Goal: Task Accomplishment & Management: Manage account settings

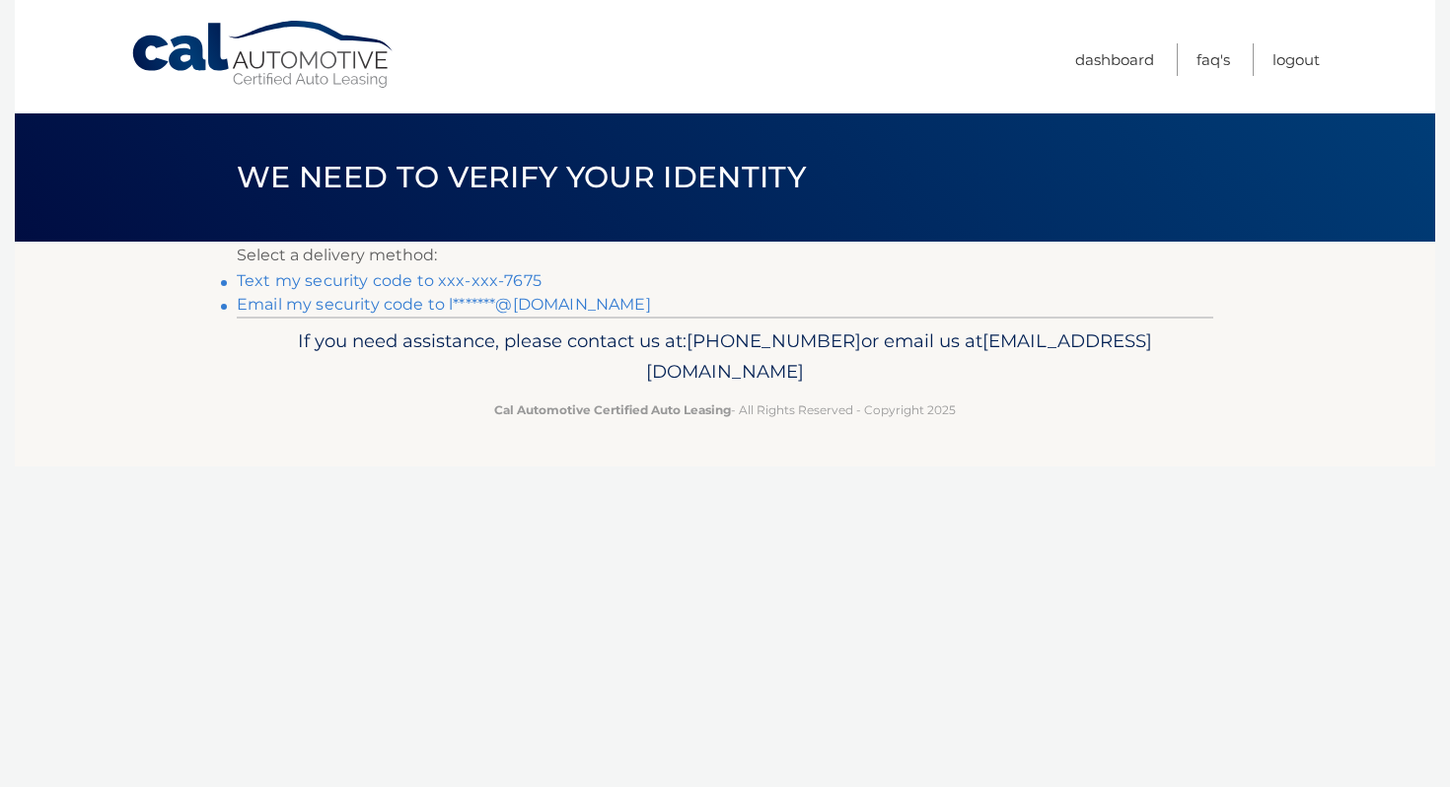
click at [327, 283] on link "Text my security code to xxx-xxx-7675" at bounding box center [389, 280] width 305 height 19
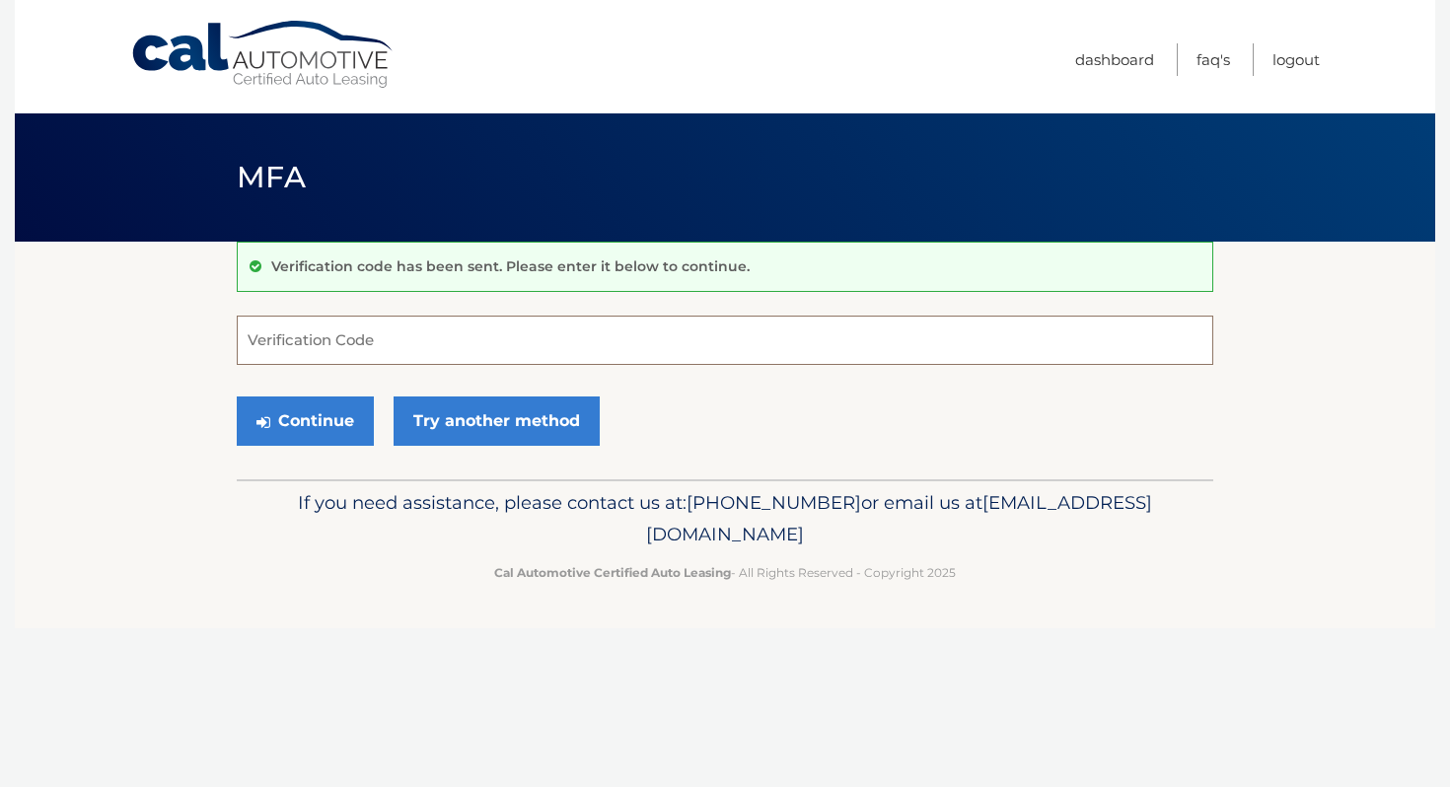
click at [341, 343] on input "Verification Code" at bounding box center [725, 340] width 976 height 49
click at [474, 348] on input "Verification Code" at bounding box center [725, 340] width 976 height 49
type input "359464"
click at [313, 430] on button "Continue" at bounding box center [305, 420] width 137 height 49
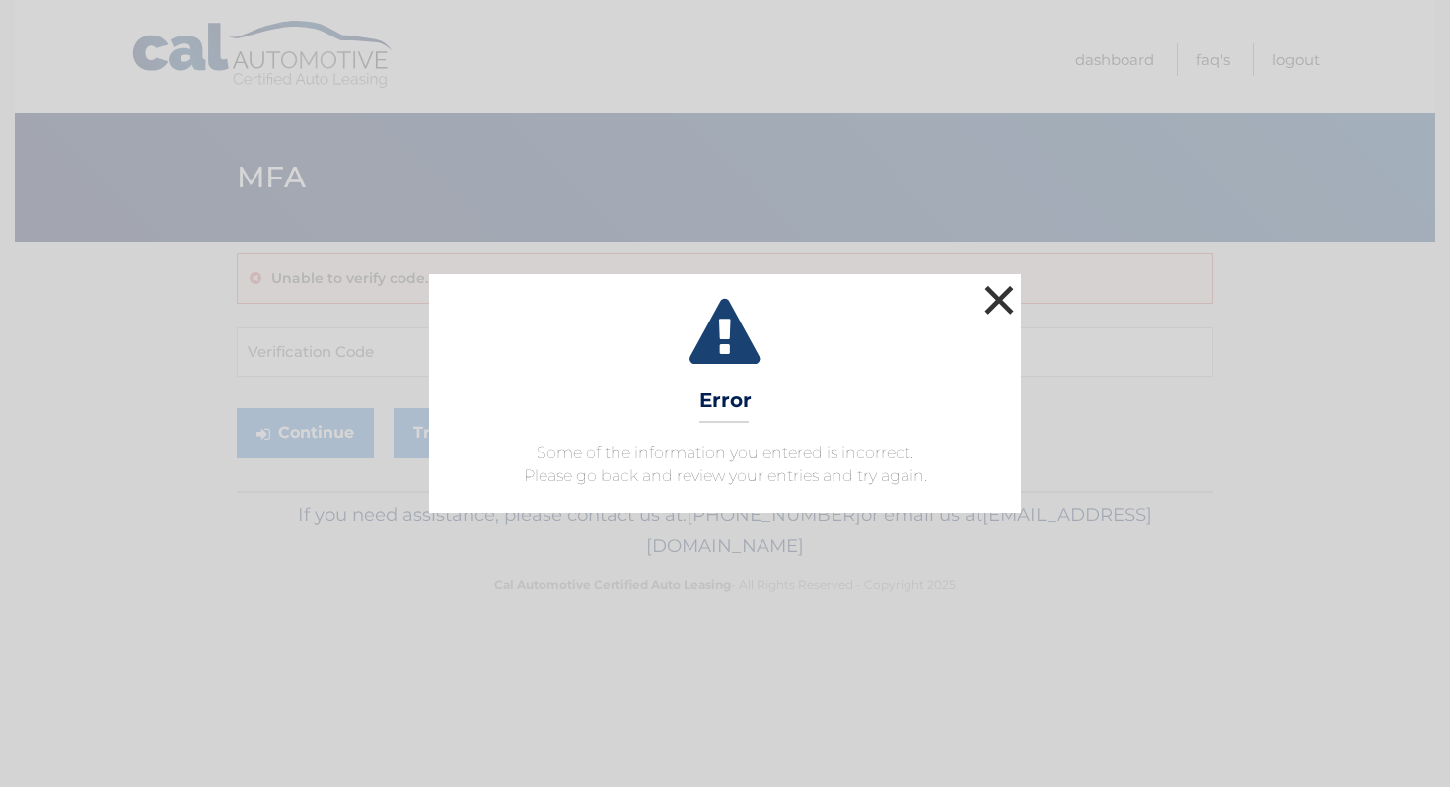
click at [996, 313] on button "×" at bounding box center [998, 299] width 39 height 39
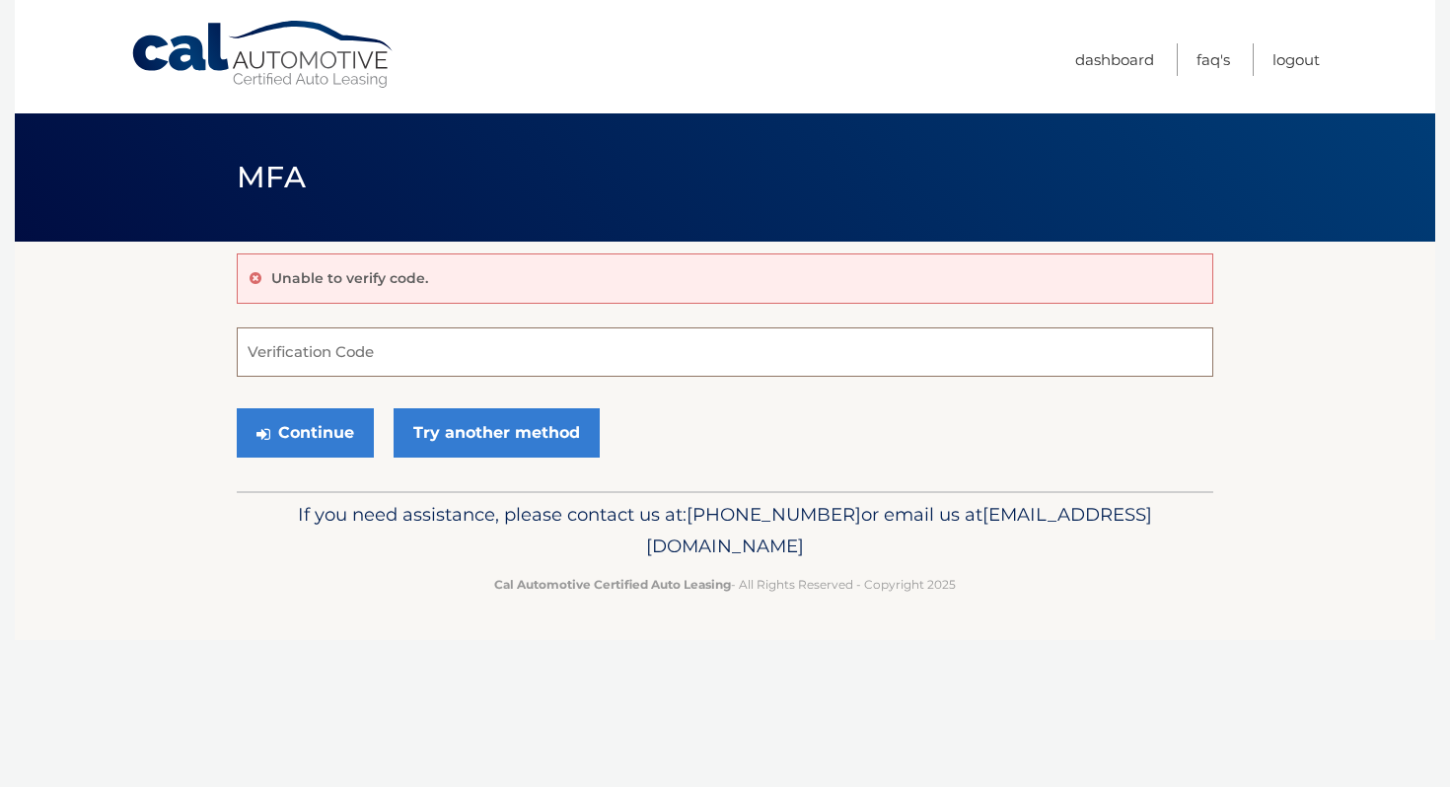
click at [525, 350] on input "Verification Code" at bounding box center [725, 351] width 976 height 49
type input "359464"
click at [330, 437] on button "Continue" at bounding box center [305, 432] width 137 height 49
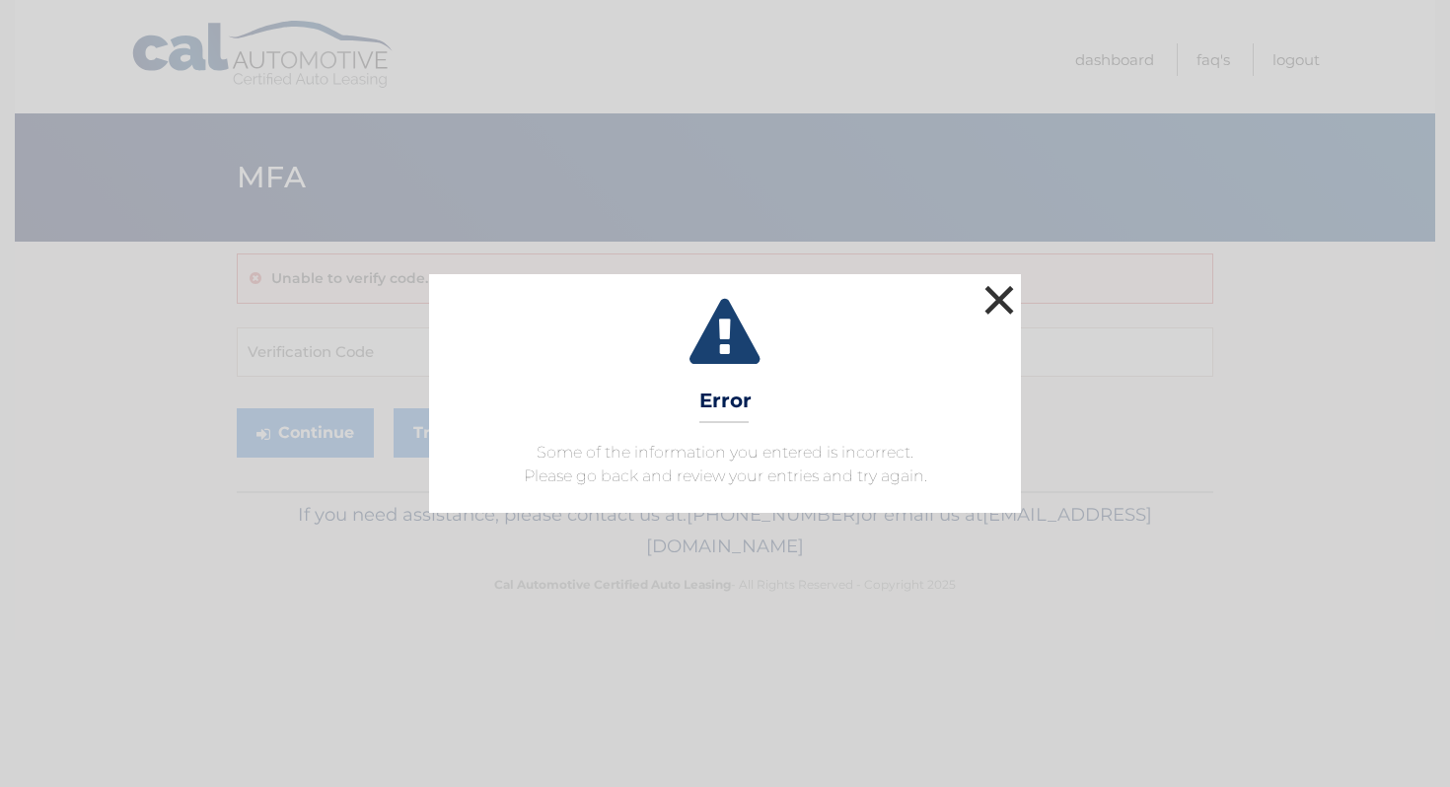
click at [992, 297] on button "×" at bounding box center [998, 299] width 39 height 39
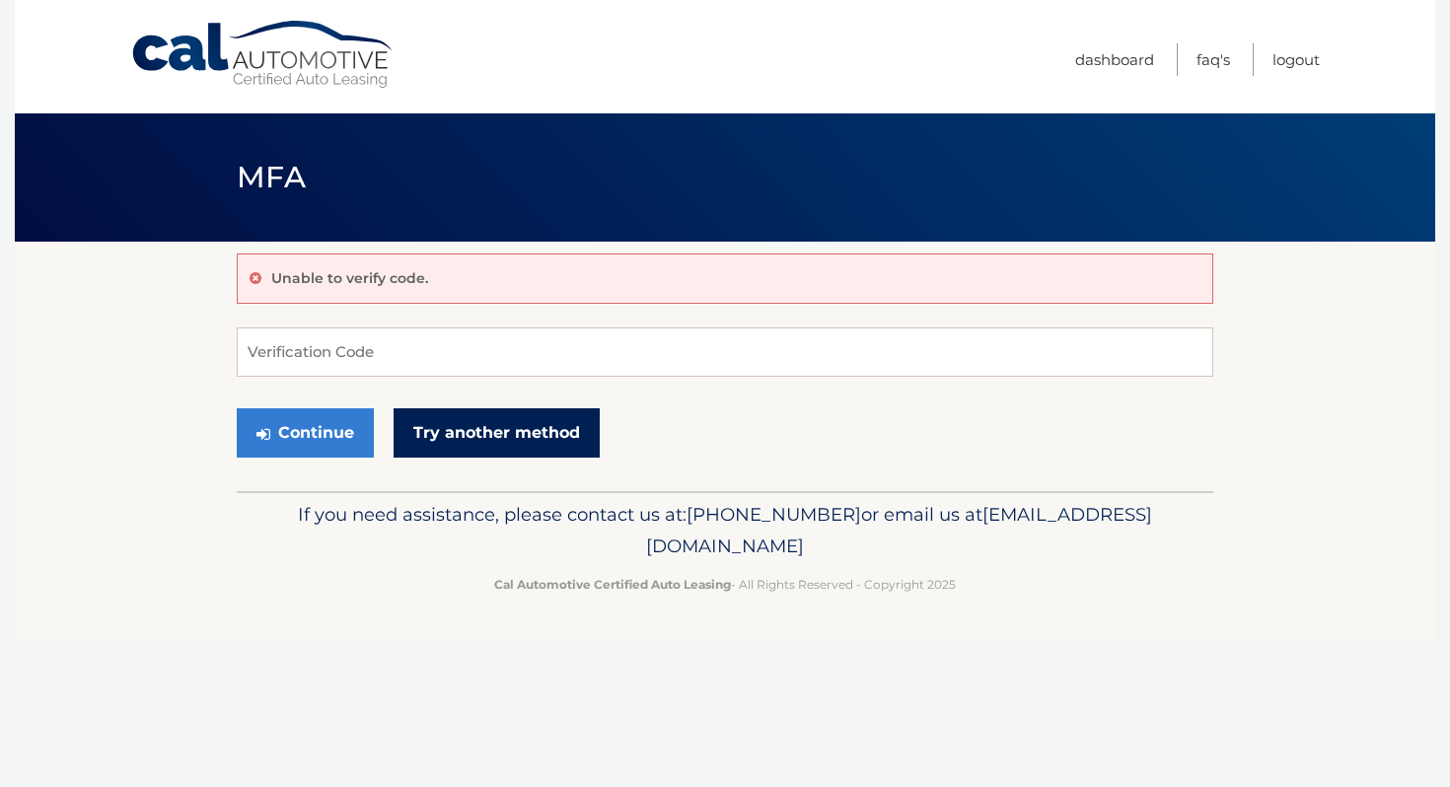
click at [476, 435] on link "Try another method" at bounding box center [497, 432] width 206 height 49
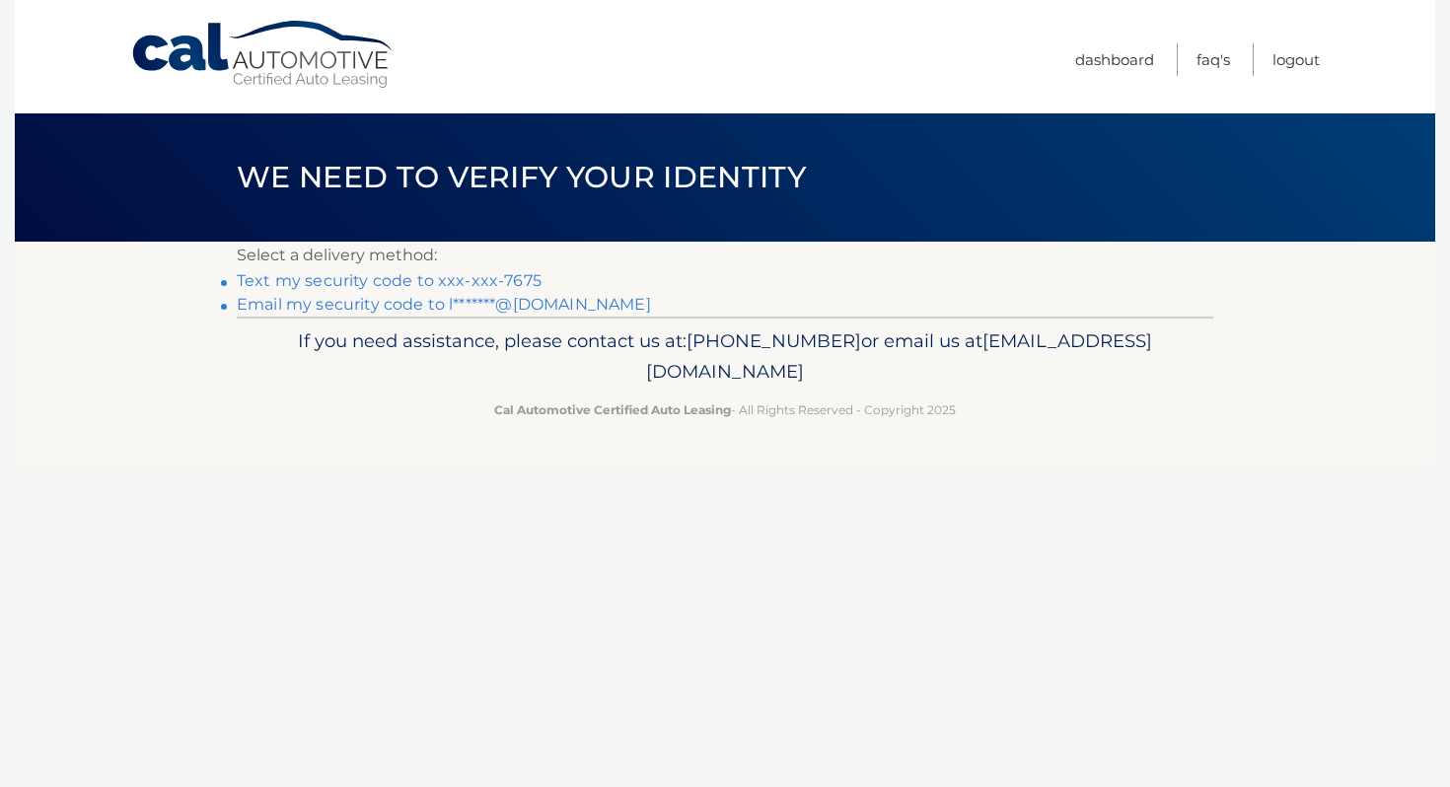
click at [406, 280] on link "Text my security code to xxx-xxx-7675" at bounding box center [389, 280] width 305 height 19
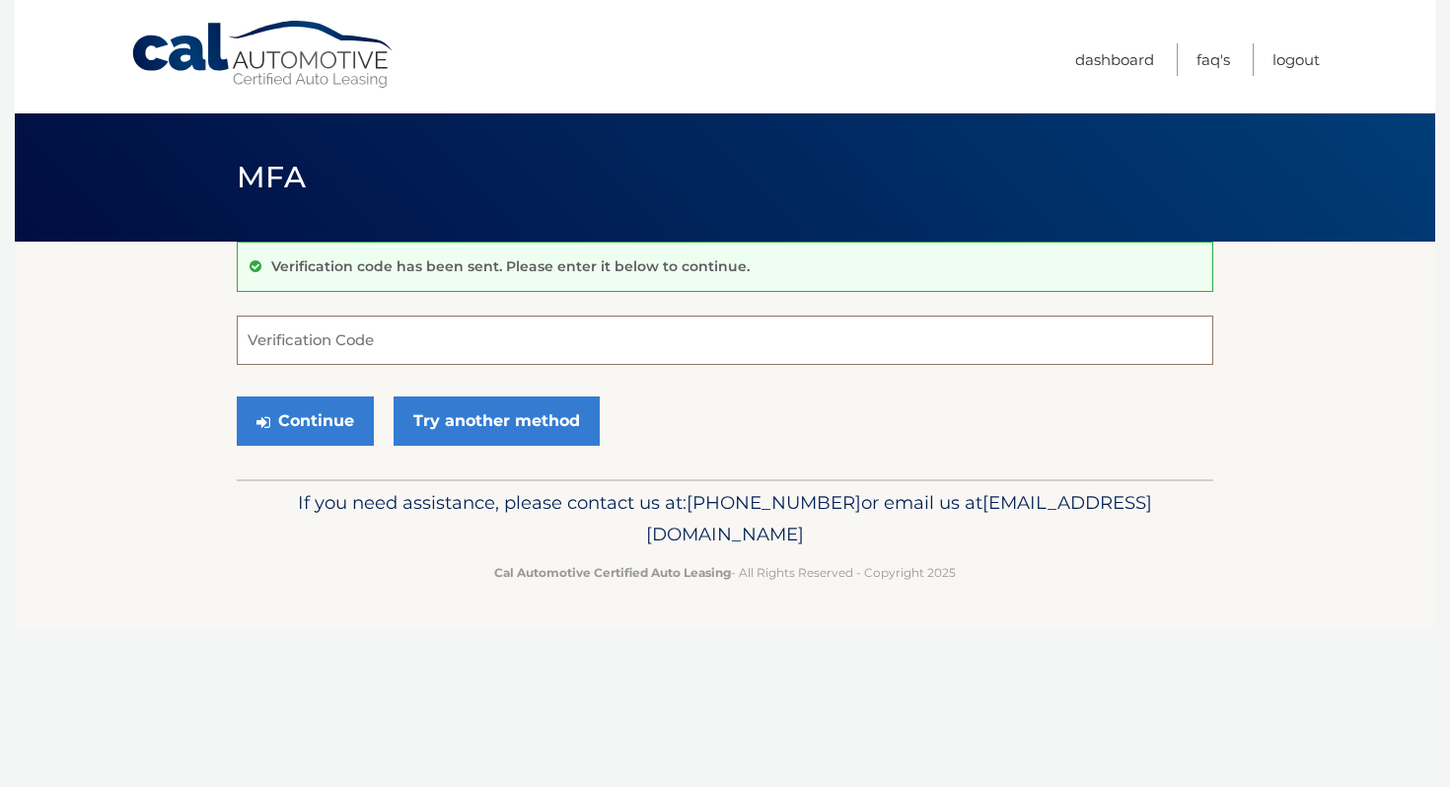
click at [342, 345] on input "Verification Code" at bounding box center [725, 340] width 976 height 49
click at [346, 339] on input "Verification Code" at bounding box center [725, 340] width 976 height 49
type input "563220"
click at [289, 442] on button "Continue" at bounding box center [305, 420] width 137 height 49
click at [297, 413] on button "Continue" at bounding box center [305, 420] width 137 height 49
